Goal: Task Accomplishment & Management: Use online tool/utility

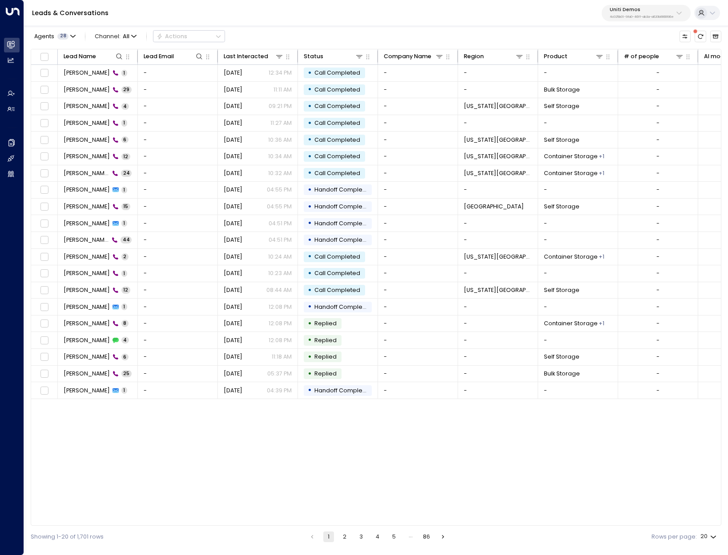
click at [633, 21] on div "Leads & Conversations Uniti Demos 4c025b01-9fa0-46ff-ab3a-a620b886896e" at bounding box center [376, 13] width 704 height 26
click at [627, 15] on p "4c025b01-9fa0-46ff-ab3a-a620b886896e" at bounding box center [641, 17] width 64 height 4
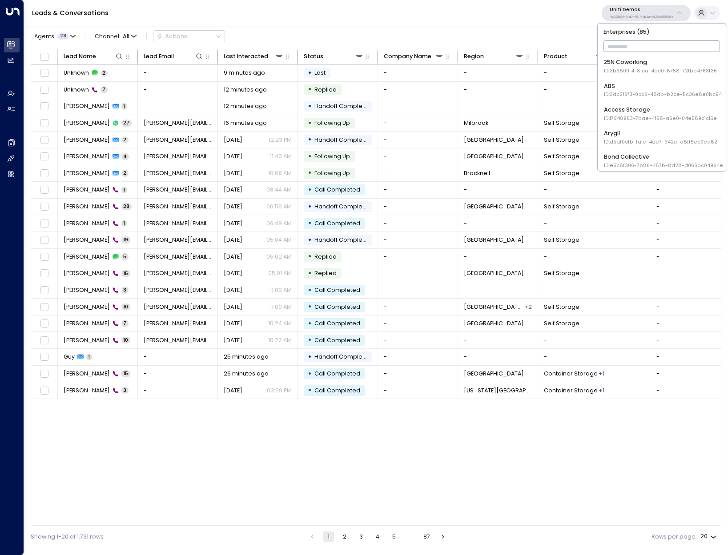
click at [628, 43] on input "text" at bounding box center [661, 47] width 117 height 16
type input "****"
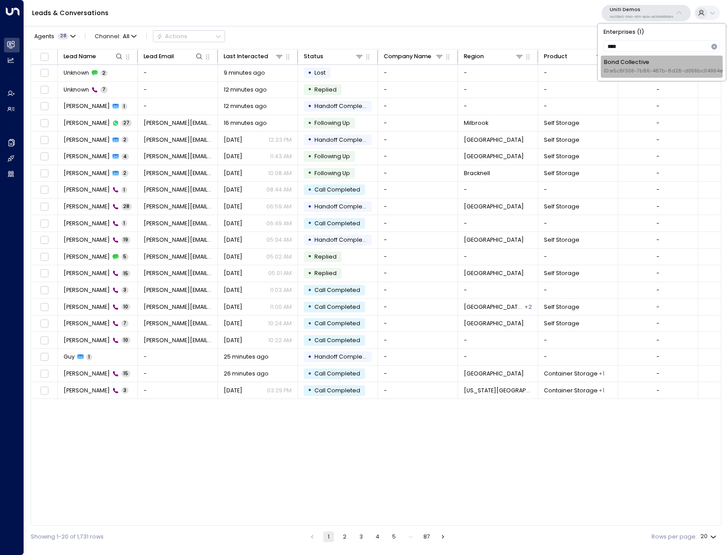
click at [641, 63] on div "Bond Collective ID: e5c8f306-7b86-487b-8d28-d066bc04964e" at bounding box center [663, 66] width 119 height 16
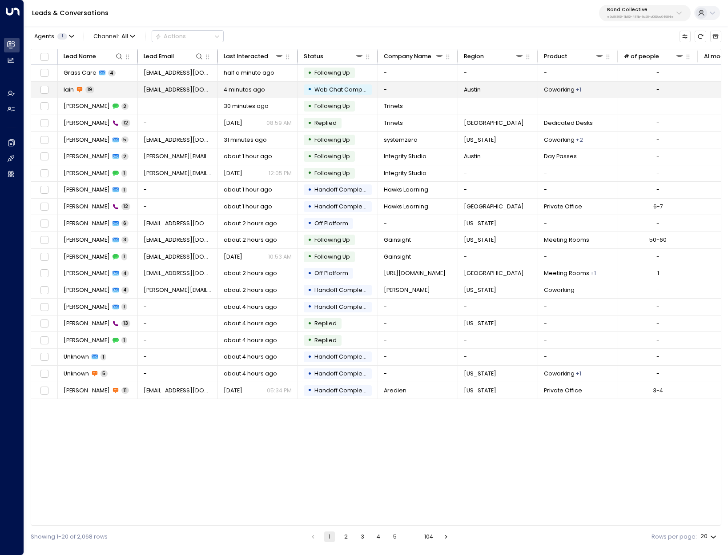
click at [181, 89] on span "[EMAIL_ADDRESS][DOMAIN_NAME]" at bounding box center [178, 90] width 68 height 8
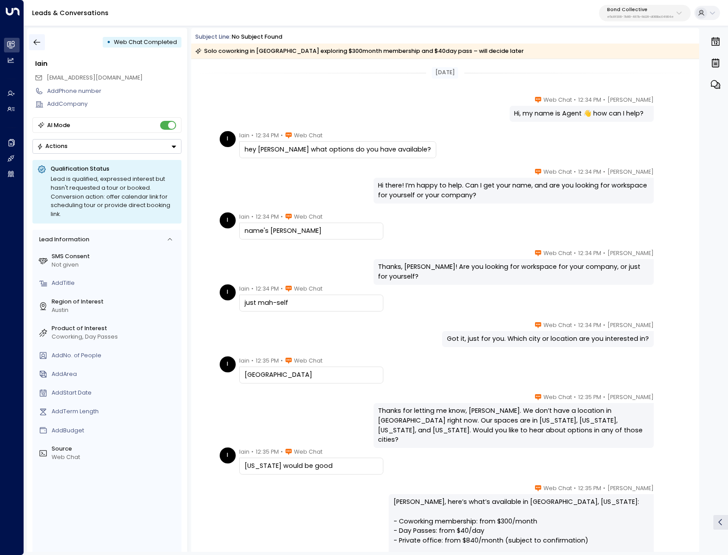
click at [36, 44] on icon "button" at bounding box center [37, 43] width 7 height 6
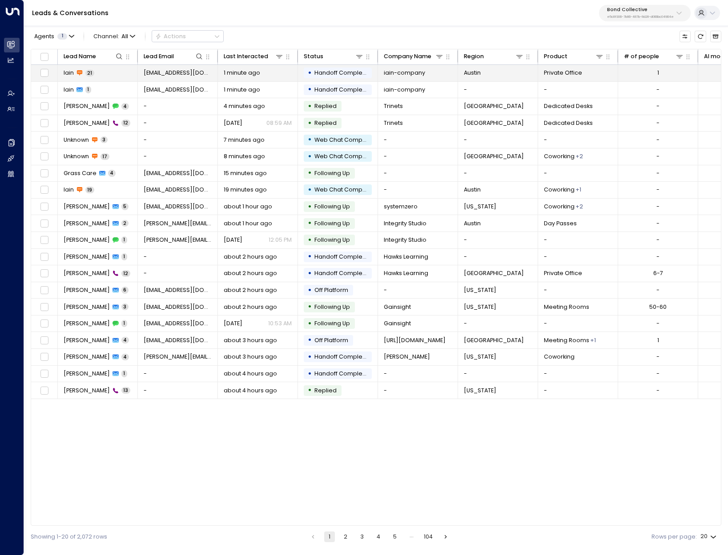
click at [108, 74] on td "Iain 21" at bounding box center [98, 73] width 80 height 16
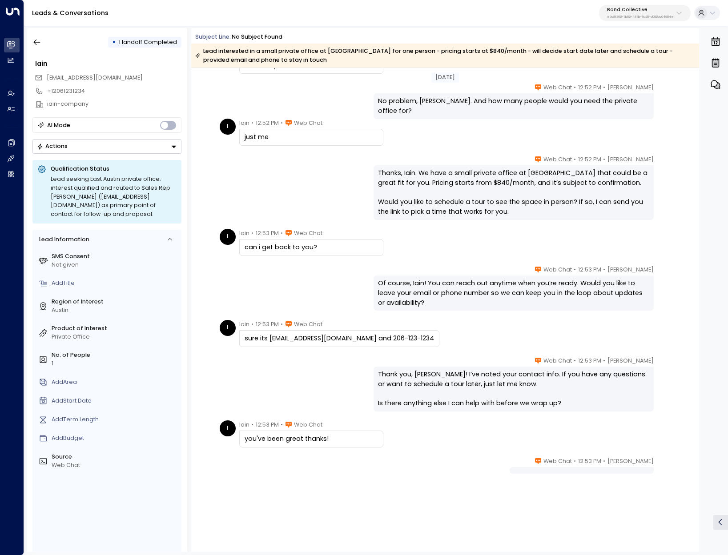
scroll to position [550, 0]
